Goal: Task Accomplishment & Management: Complete application form

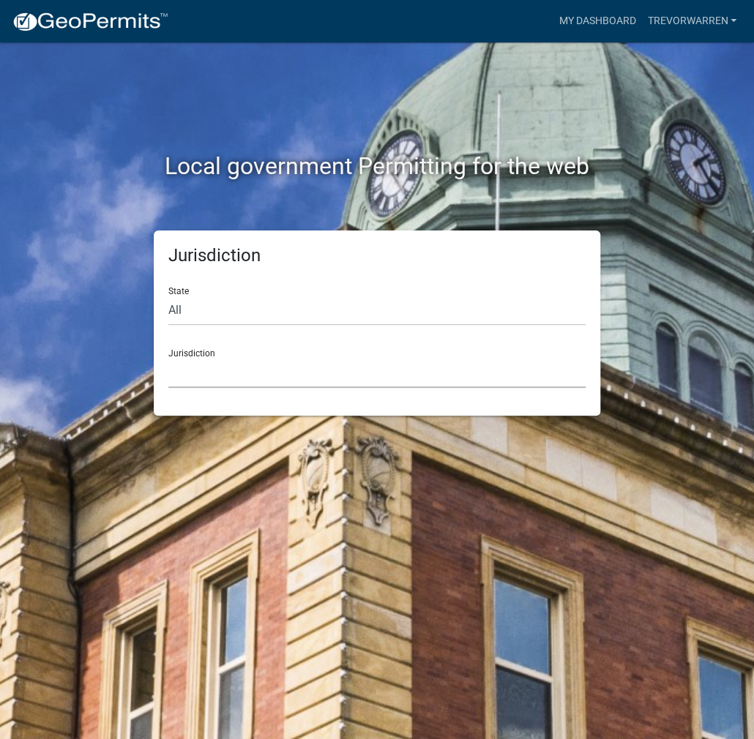
click at [235, 370] on select "[GEOGRAPHIC_DATA], [US_STATE] [GEOGRAPHIC_DATA], [US_STATE][PERSON_NAME][GEOGRA…" at bounding box center [376, 373] width 417 height 30
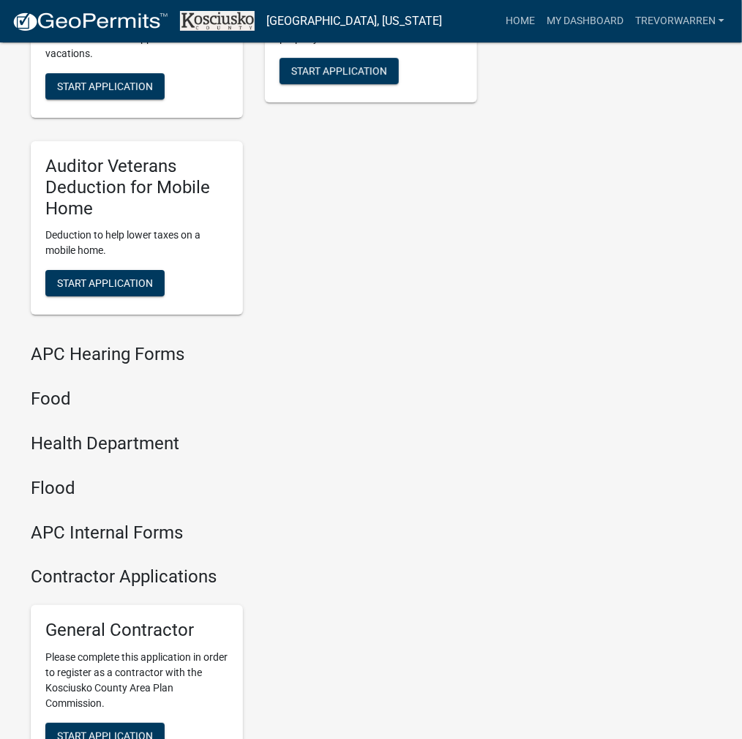
scroll to position [1780, 0]
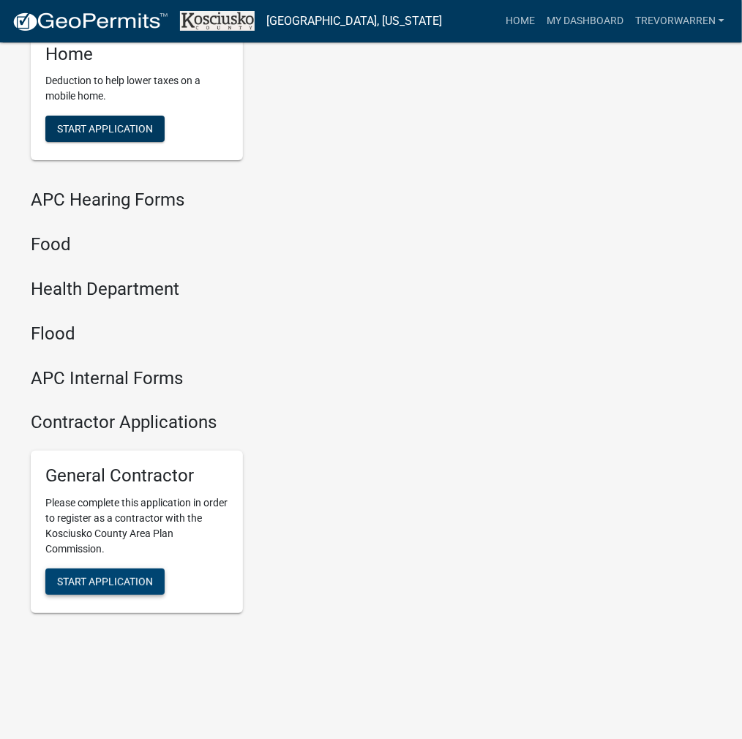
click at [143, 581] on span "Start Application" at bounding box center [105, 582] width 96 height 12
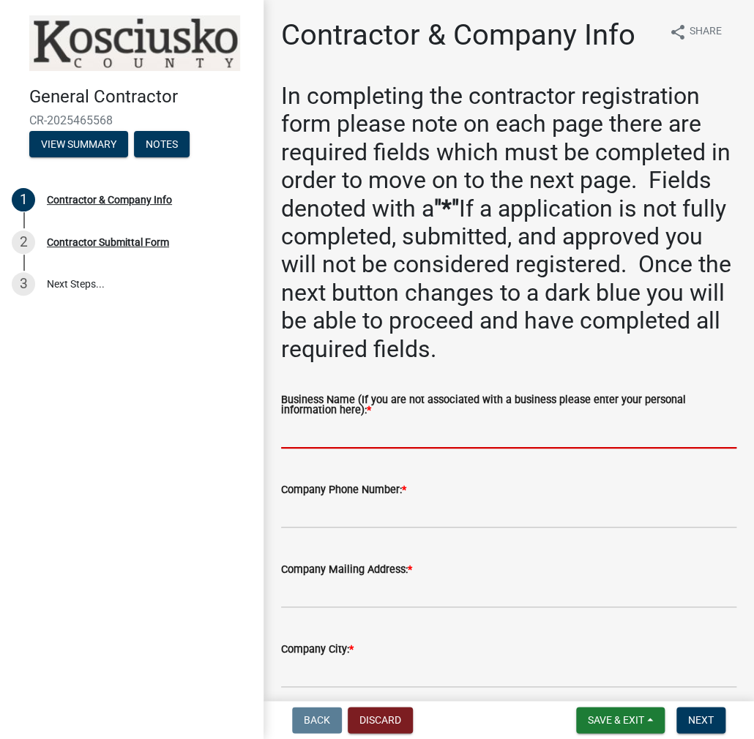
click at [322, 437] on input "Business Name (If you are not associated with a business please enter your pers…" at bounding box center [508, 434] width 455 height 30
paste input "TREVORWARREN"
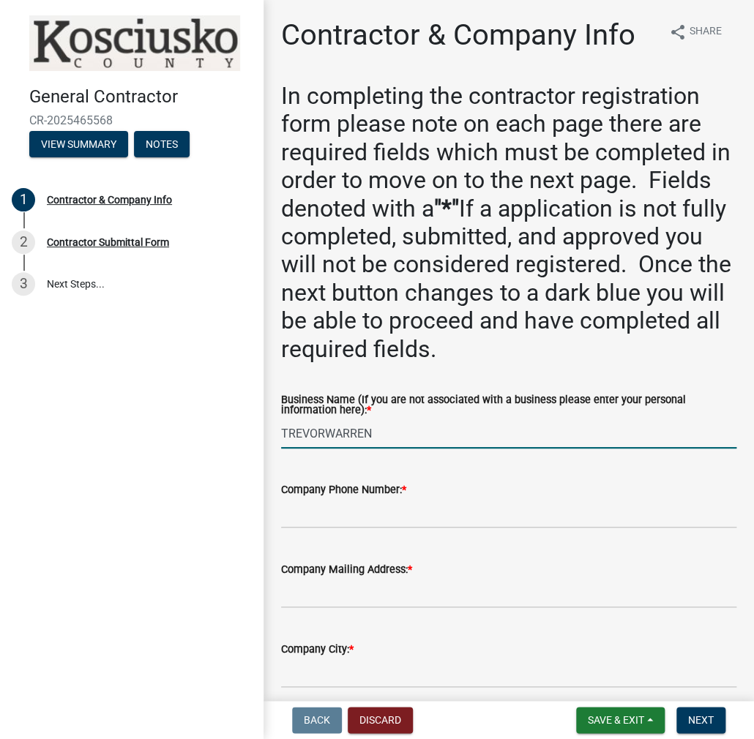
click at [322, 436] on input "TREVORWARREN" at bounding box center [508, 434] width 455 height 30
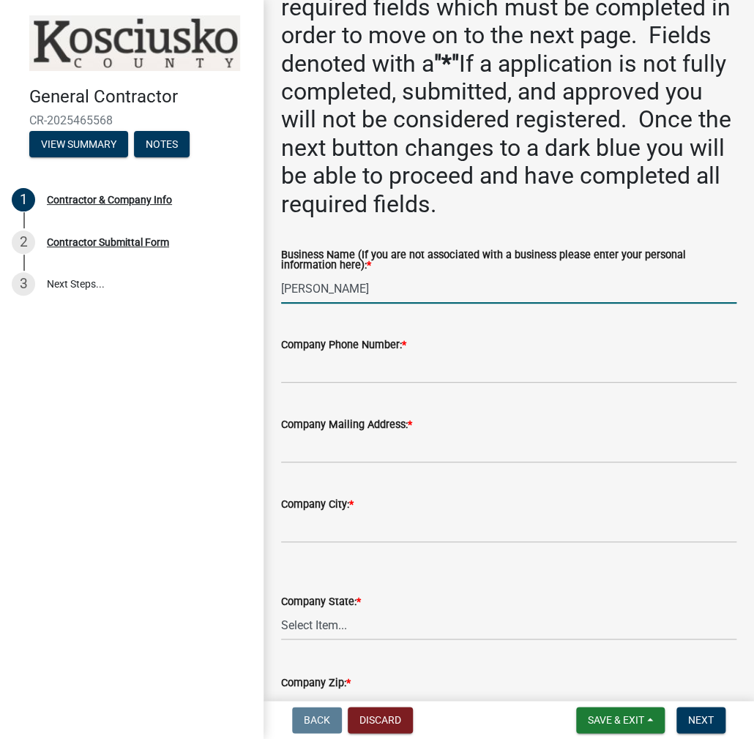
scroll to position [146, 0]
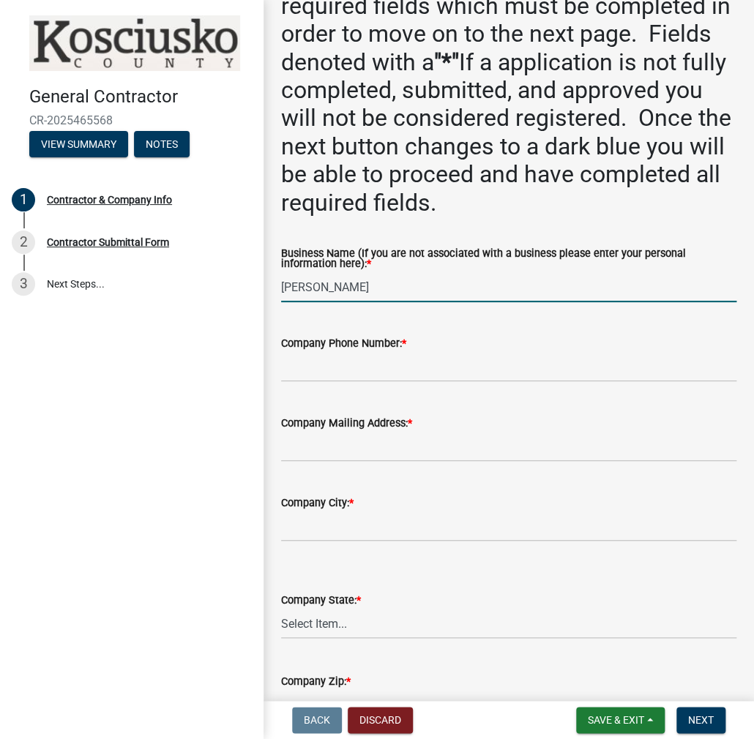
type input "[PERSON_NAME]"
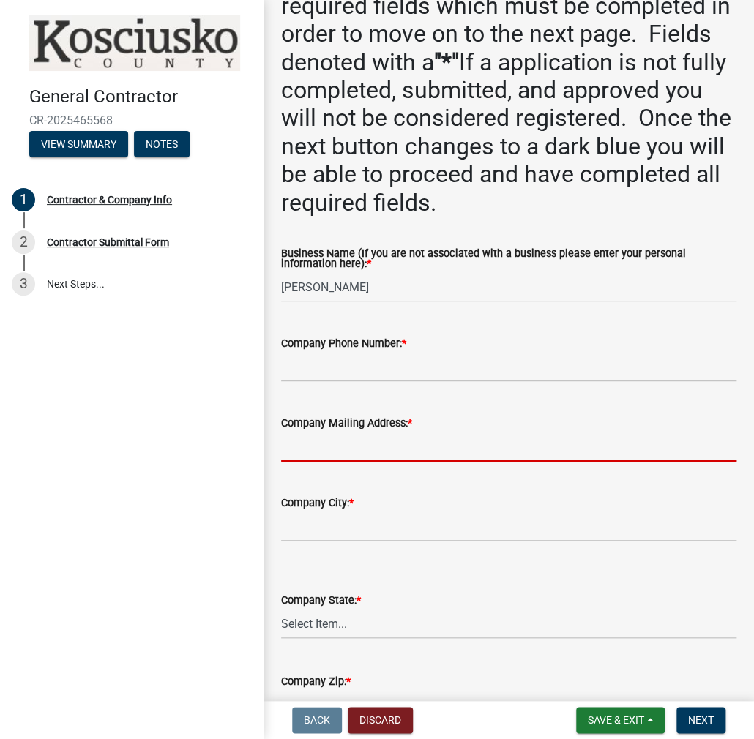
click at [369, 449] on input "Company Mailing Address: *" at bounding box center [508, 447] width 455 height 30
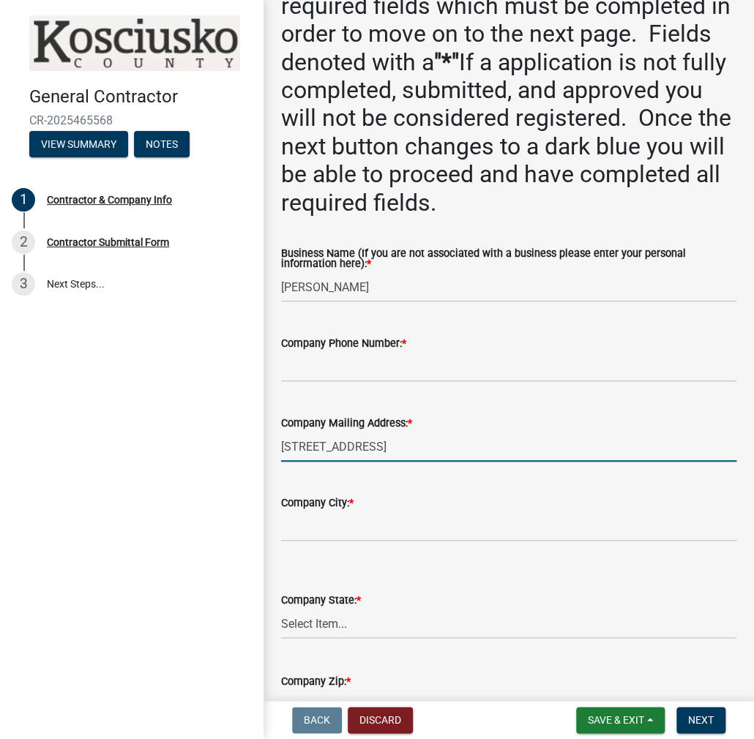
type input "[STREET_ADDRESS]"
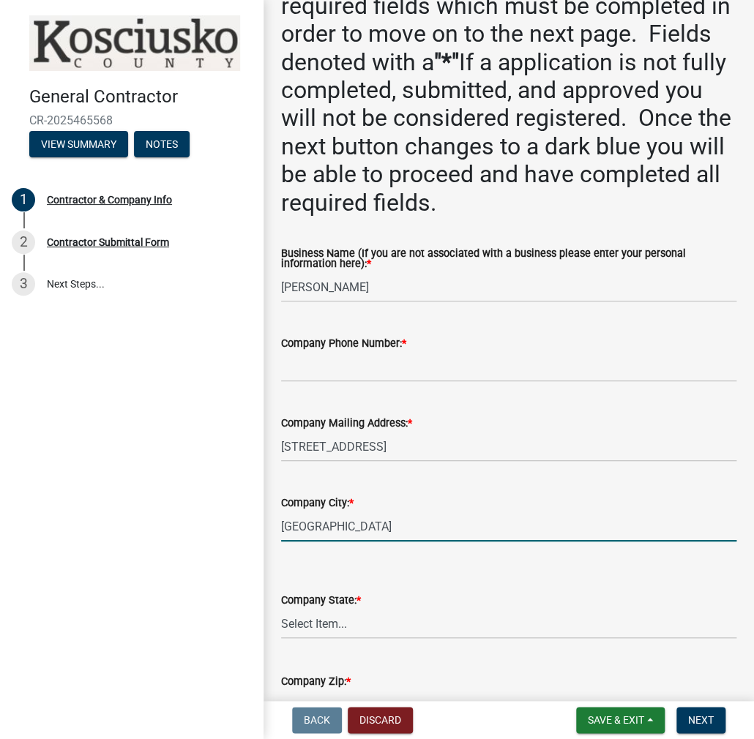
type input "[GEOGRAPHIC_DATA]"
select select "IN"
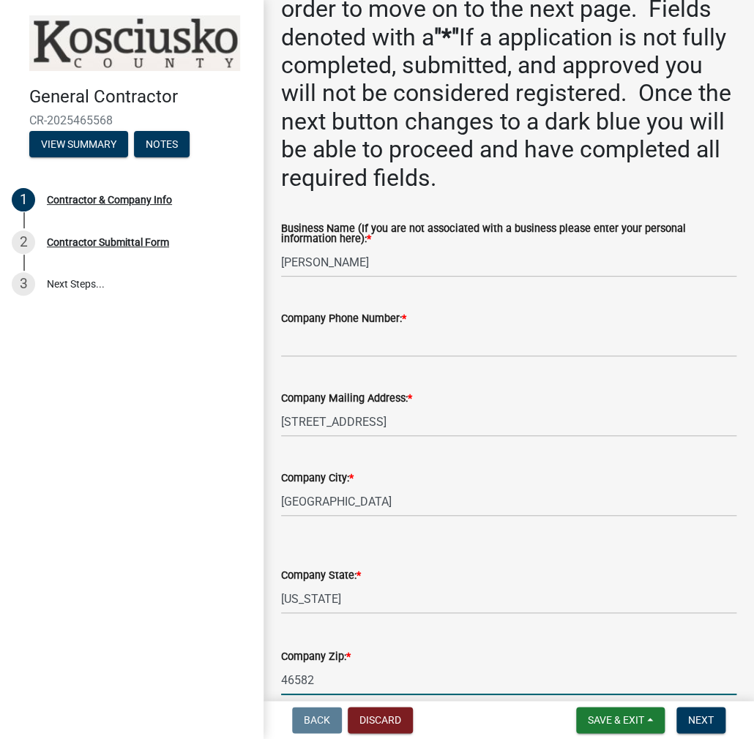
type input "46582"
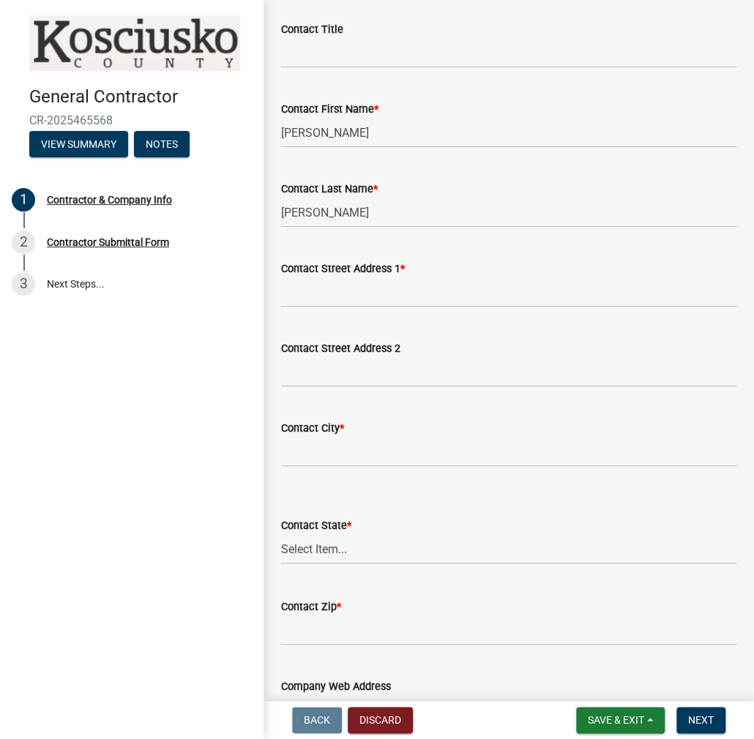
scroll to position [1023, 0]
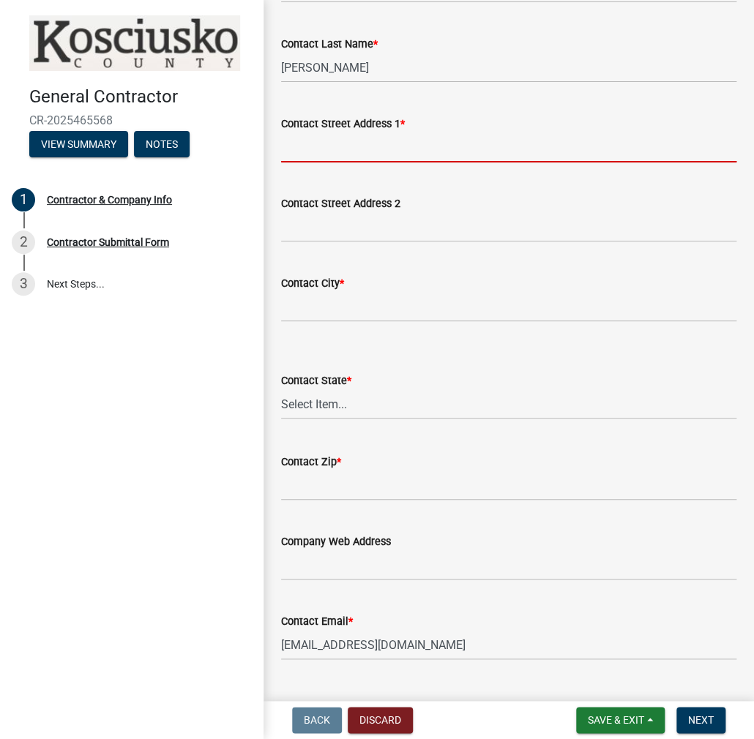
click at [311, 143] on input "Contact Street Address 1 *" at bounding box center [508, 147] width 455 height 30
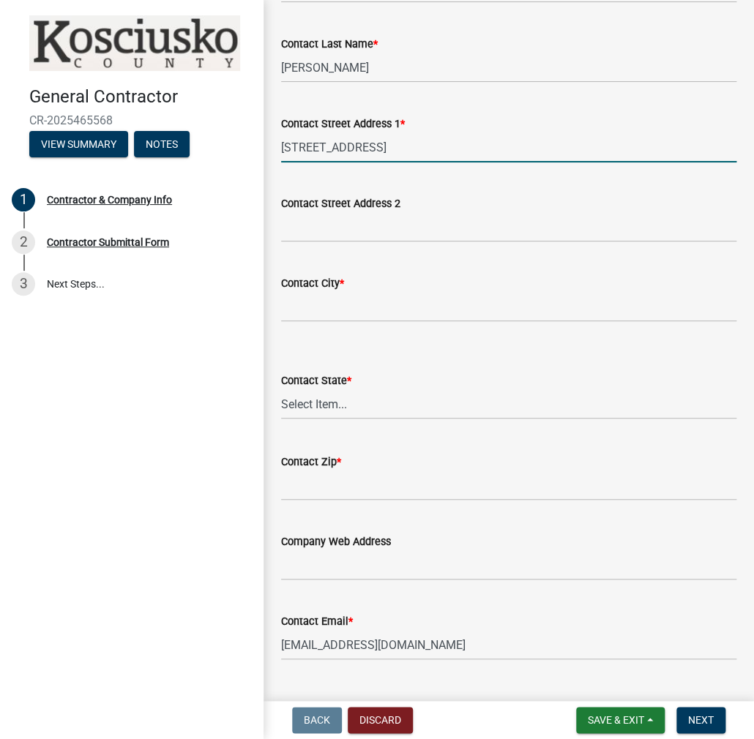
type input "[STREET_ADDRESS]"
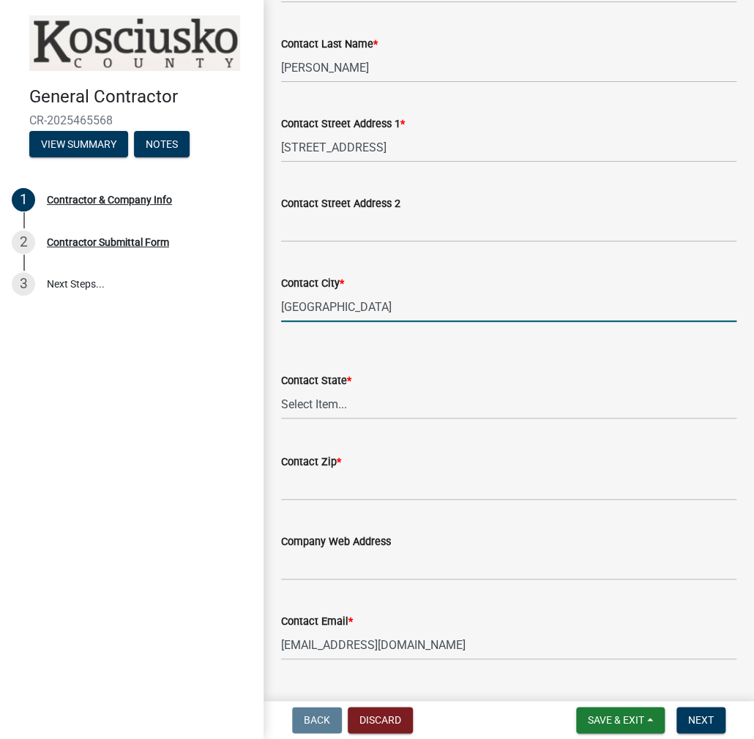
type input "[GEOGRAPHIC_DATA]"
select select "IN"
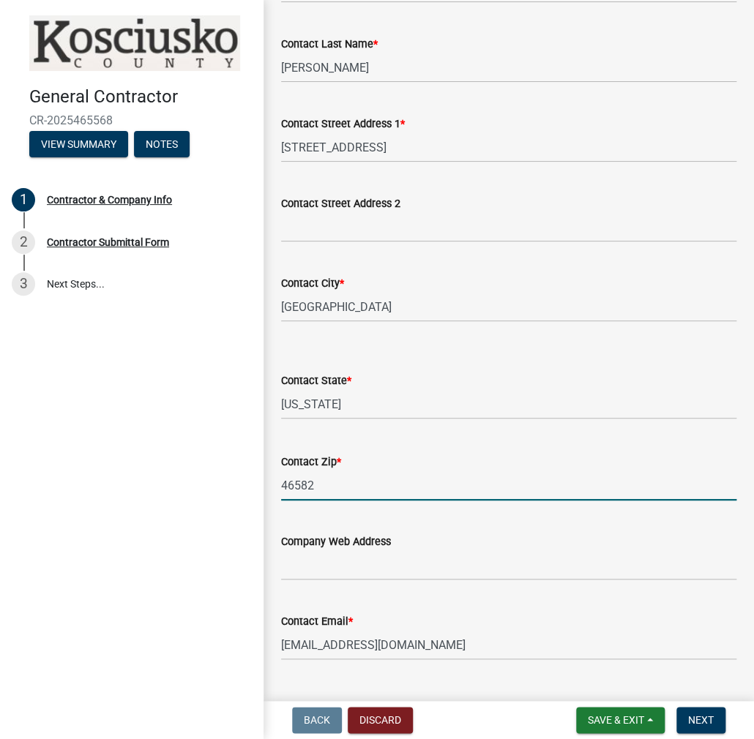
type input "46582"
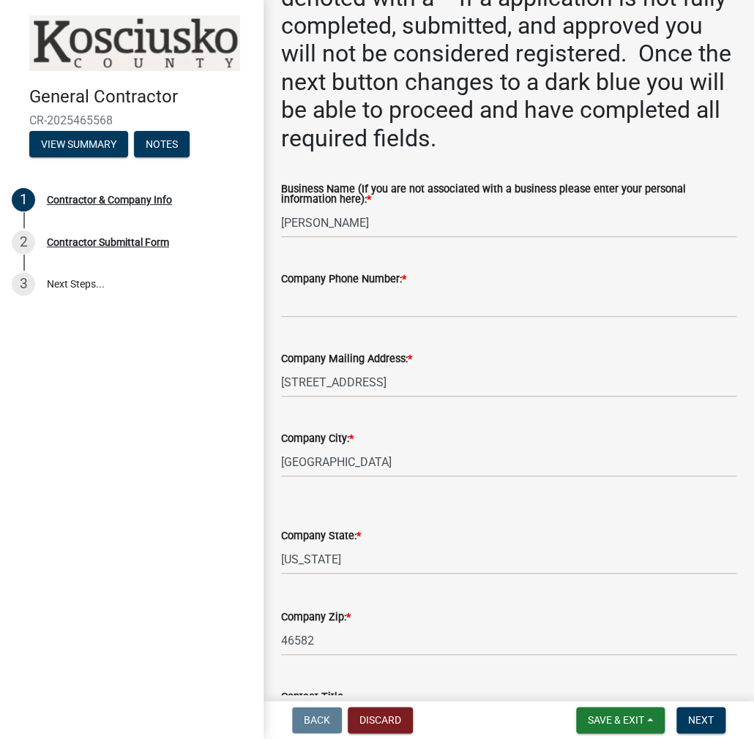
scroll to position [145, 0]
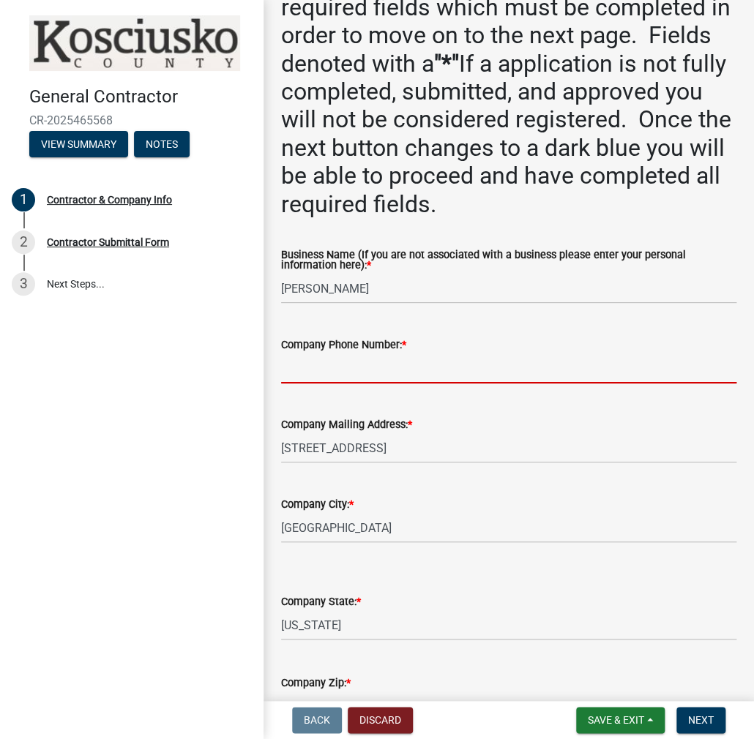
click at [313, 370] on input "Company Phone Number: *" at bounding box center [508, 369] width 455 height 30
drag, startPoint x: 364, startPoint y: 366, endPoint x: 266, endPoint y: 372, distance: 97.5
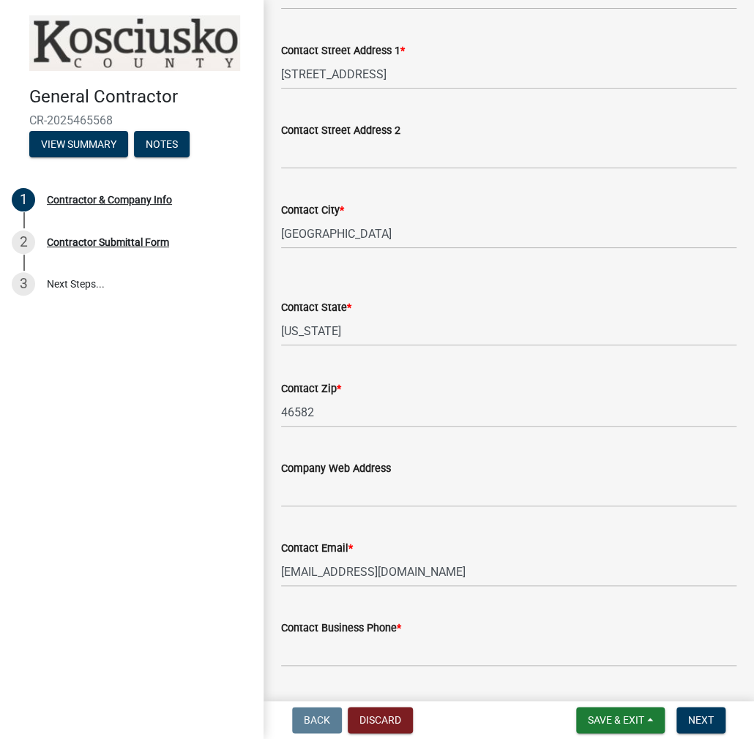
scroll to position [1243, 0]
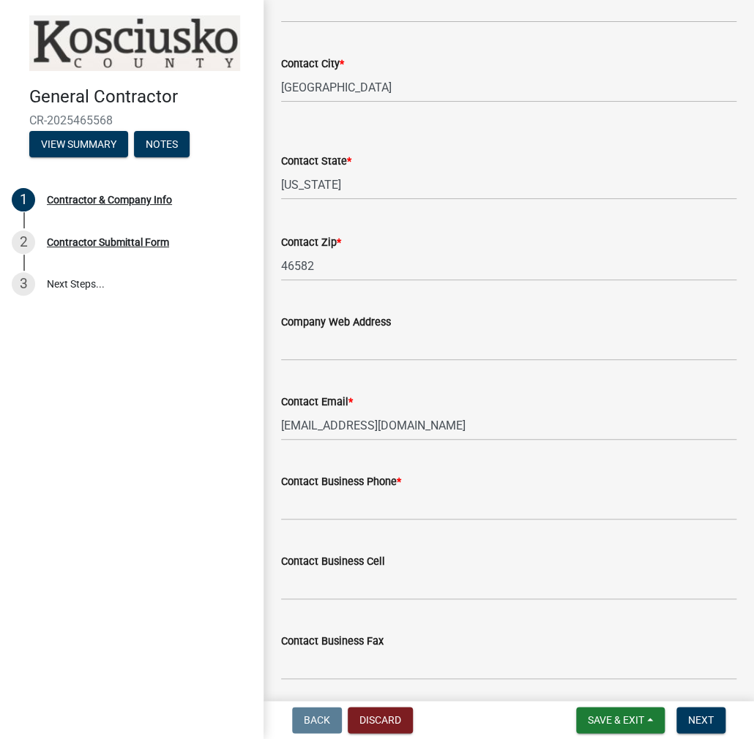
type input "[PHONE_NUMBER]"
click at [336, 496] on input "Contact Business Phone *" at bounding box center [508, 505] width 455 height 30
paste input "[PHONE_NUMBER]"
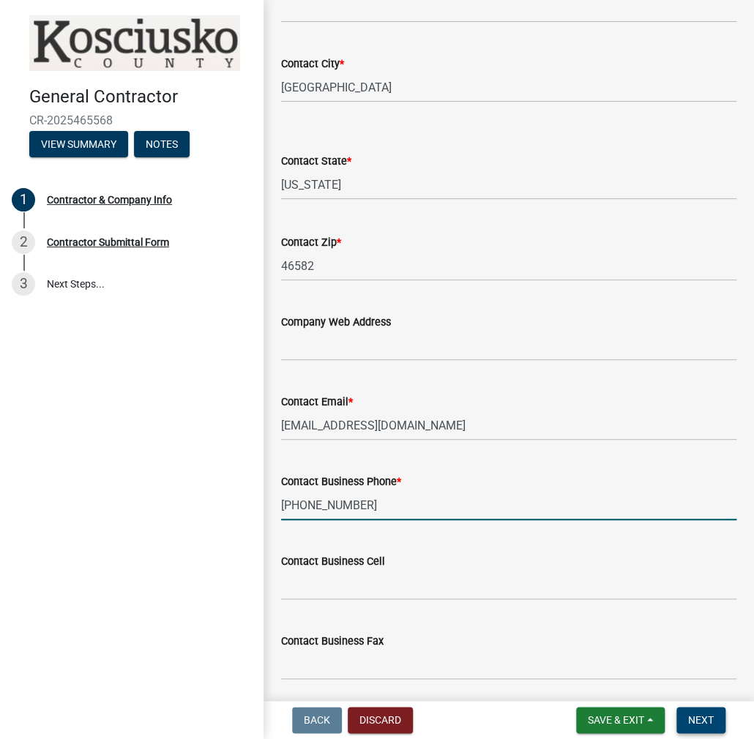
type input "[PHONE_NUMBER]"
click at [711, 721] on span "Next" at bounding box center [701, 720] width 26 height 12
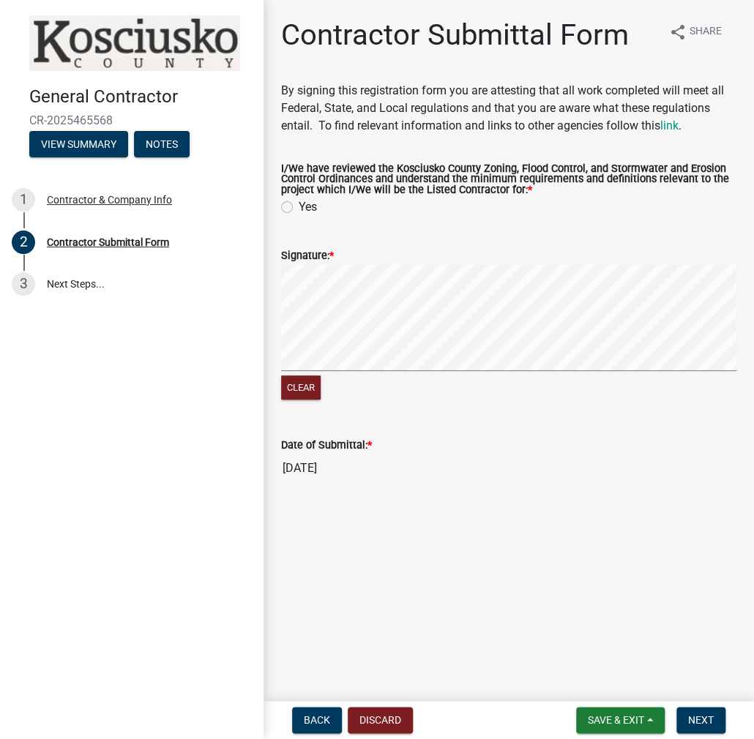
click at [299, 209] on label "Yes" at bounding box center [308, 207] width 18 height 18
click at [299, 208] on input "Yes" at bounding box center [304, 203] width 10 height 10
radio input "true"
click at [691, 714] on span "Next" at bounding box center [701, 720] width 26 height 12
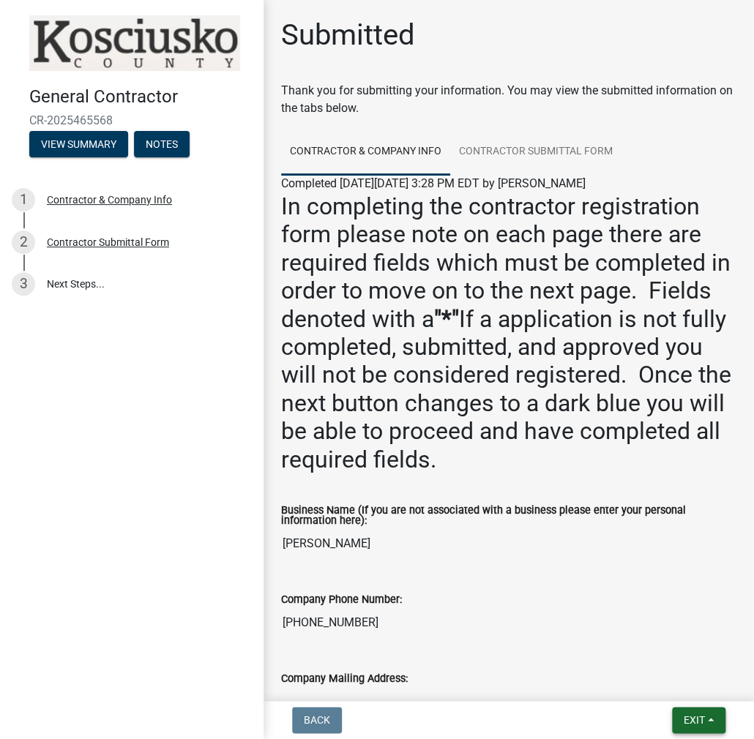
click at [692, 717] on span "Exit" at bounding box center [694, 720] width 21 height 12
click at [672, 684] on button "Save & Exit" at bounding box center [667, 682] width 117 height 35
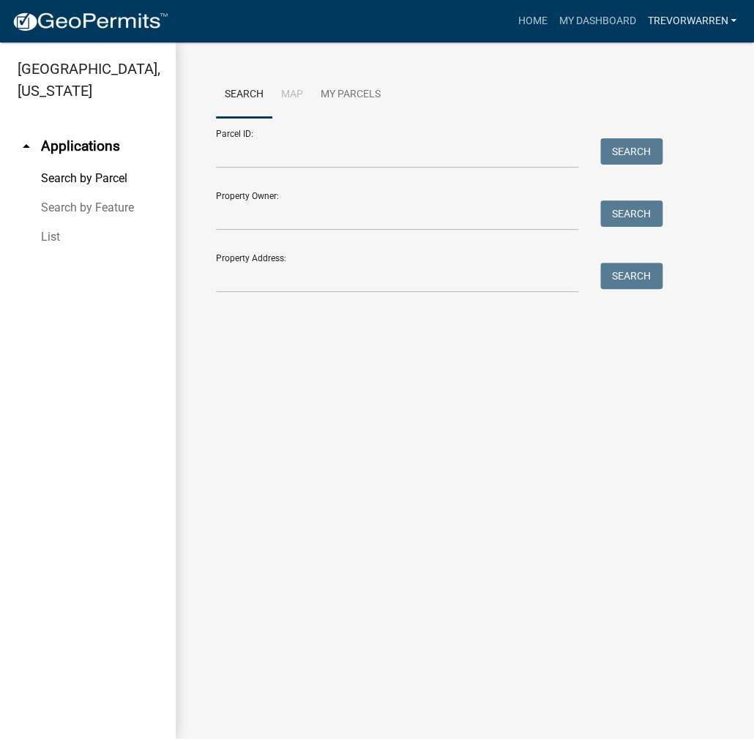
click at [673, 21] on link "TREVORWARREN" at bounding box center [691, 21] width 101 height 28
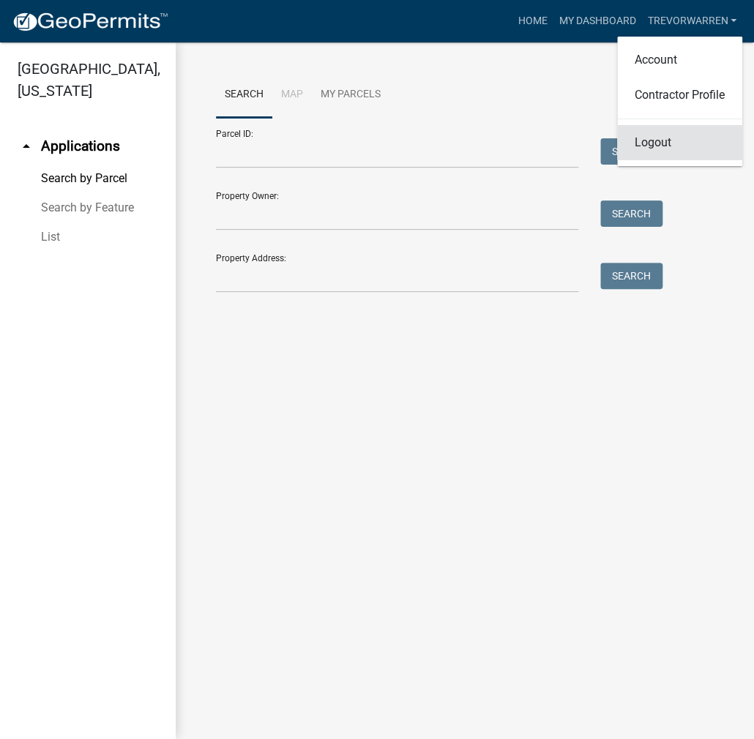
click at [646, 141] on link "Logout" at bounding box center [679, 142] width 125 height 35
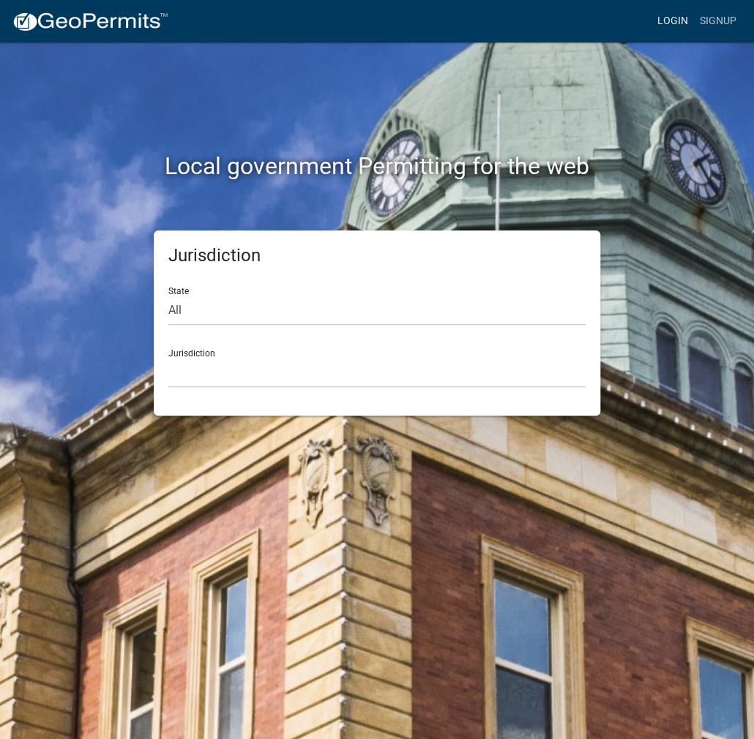
click at [669, 24] on link "Login" at bounding box center [672, 21] width 42 height 28
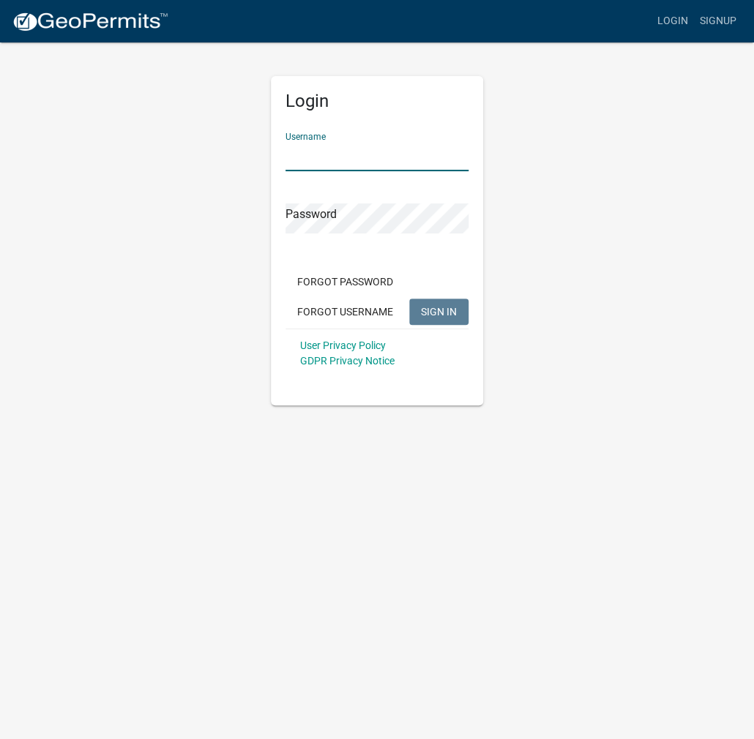
click at [343, 143] on input "Username" at bounding box center [376, 156] width 183 height 30
type input "kosplanning"
click at [409, 299] on button "SIGN IN" at bounding box center [438, 312] width 59 height 26
